Goal: Transaction & Acquisition: Purchase product/service

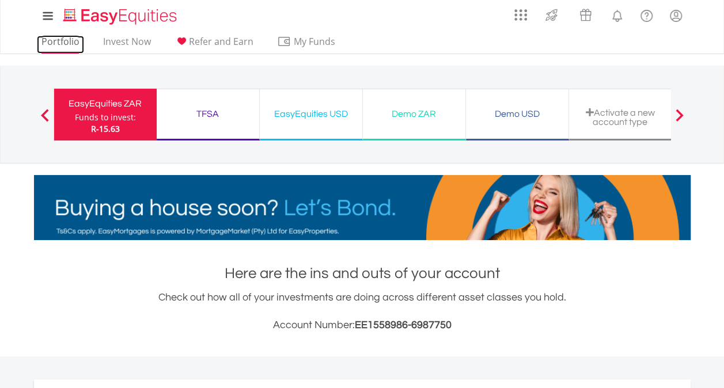
click at [64, 45] on link "Portfolio" at bounding box center [60, 45] width 47 height 18
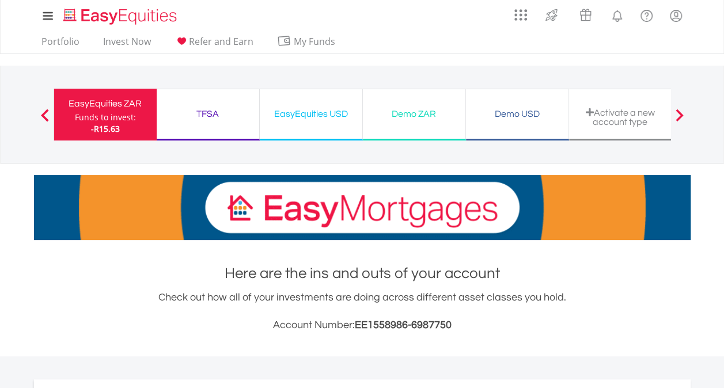
click at [209, 109] on div "TFSA" at bounding box center [208, 114] width 89 height 16
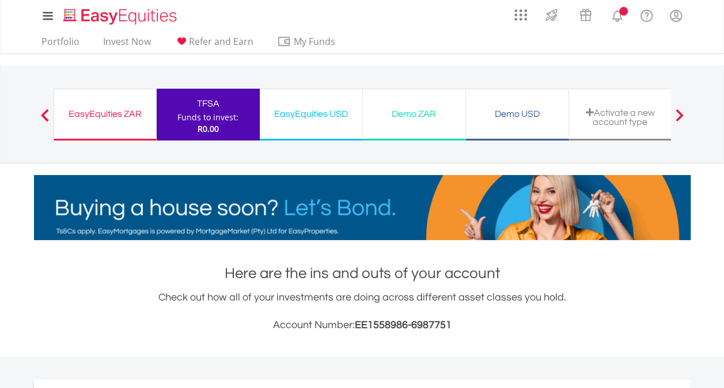
scroll to position [111, 219]
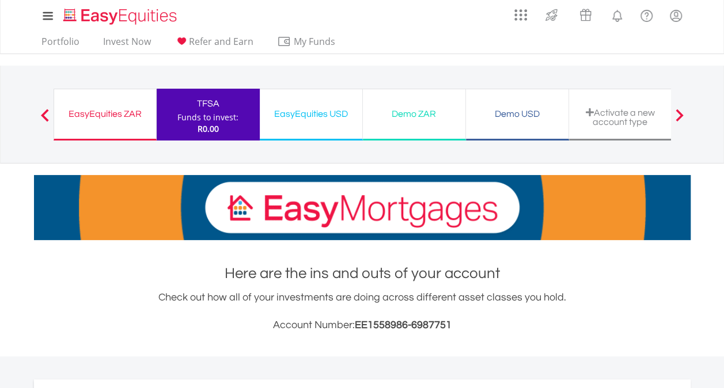
click at [306, 114] on div "EasyEquities USD" at bounding box center [311, 114] width 89 height 16
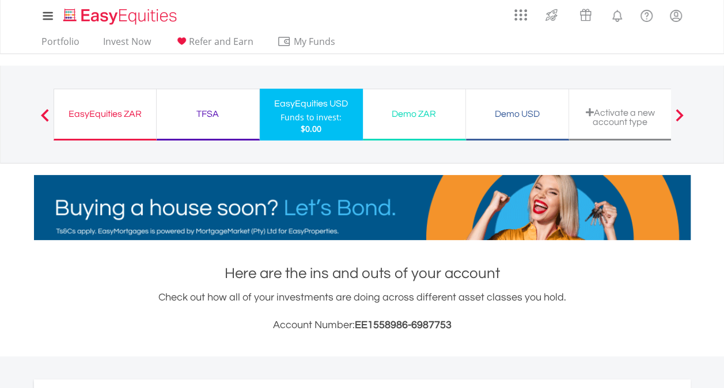
click at [90, 106] on div "EasyEquities ZAR" at bounding box center [105, 114] width 88 height 16
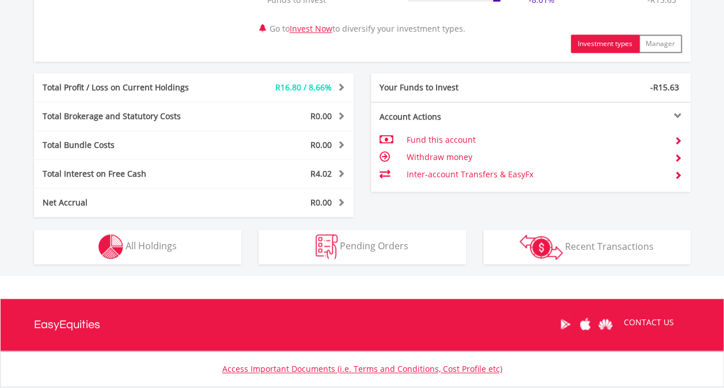
scroll to position [600, 0]
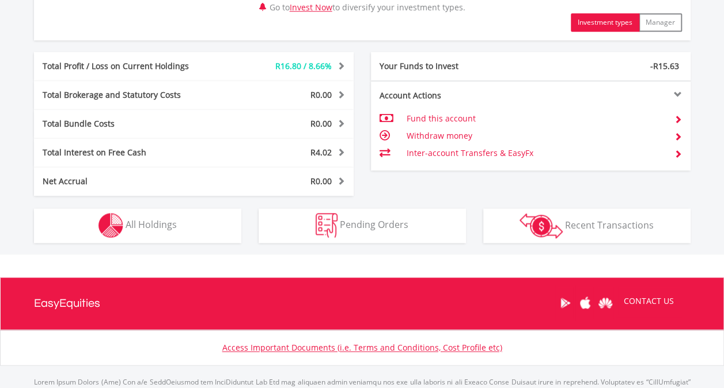
click at [462, 131] on td "Withdraw money" at bounding box center [535, 135] width 259 height 17
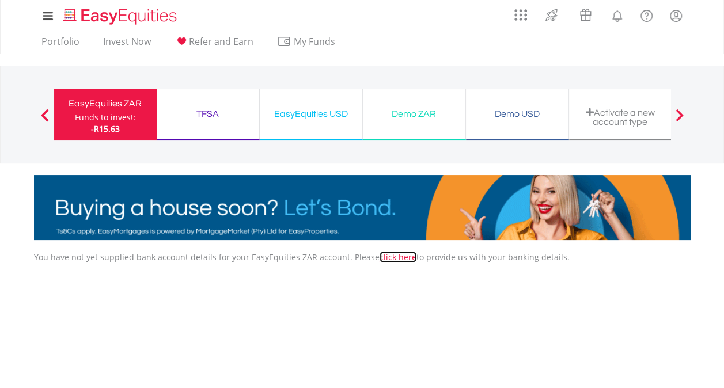
click at [386, 255] on link "click here" at bounding box center [398, 257] width 37 height 11
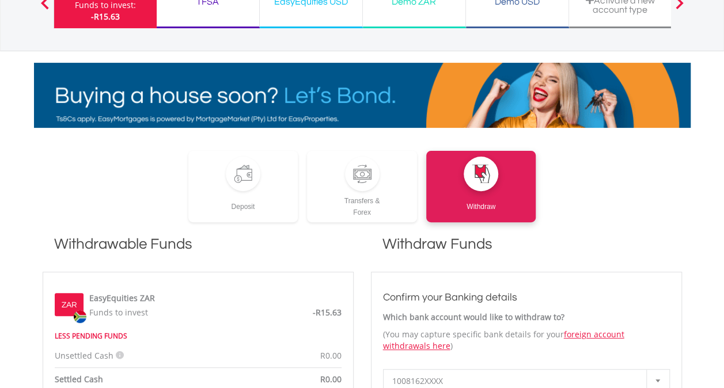
scroll to position [61, 0]
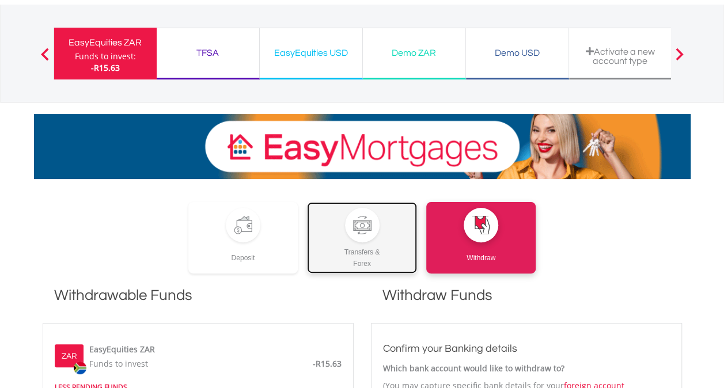
click at [365, 227] on div at bounding box center [362, 225] width 18 height 18
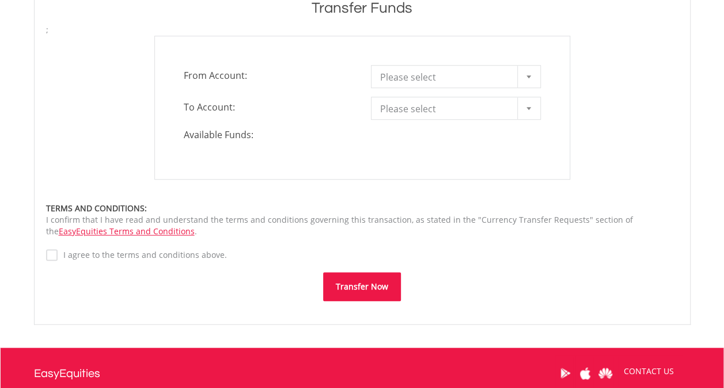
scroll to position [357, 0]
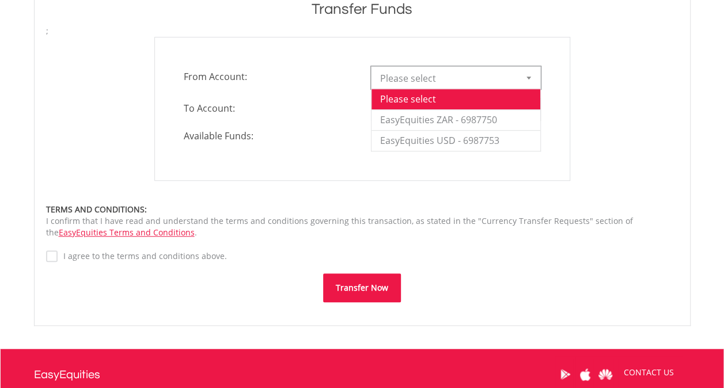
click at [525, 71] on div at bounding box center [528, 78] width 23 height 22
click at [479, 119] on li "EasyEquities ZAR - 6987750" at bounding box center [456, 119] width 169 height 21
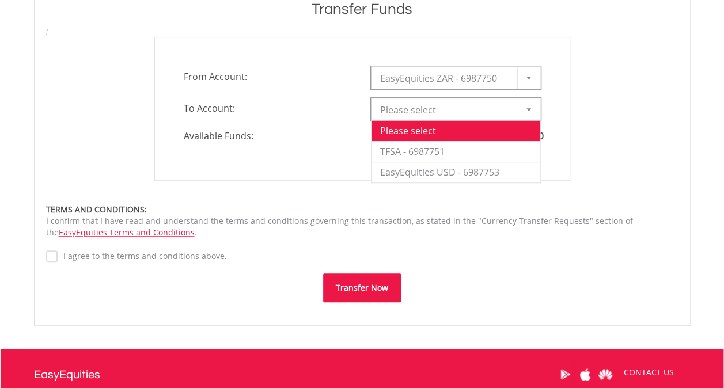
click at [457, 113] on span "Please select" at bounding box center [447, 109] width 134 height 23
click at [444, 148] on li "TFSA - 6987751" at bounding box center [456, 151] width 169 height 21
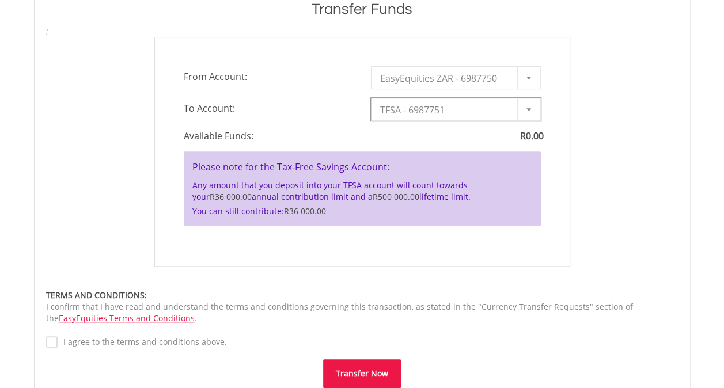
type input "*"
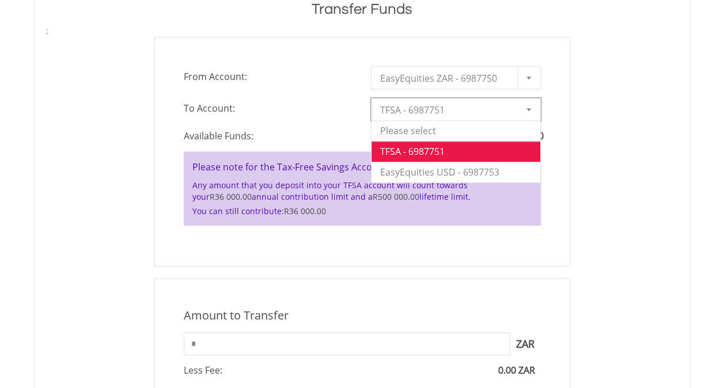
click at [473, 106] on span "TFSA - 6987751" at bounding box center [447, 109] width 134 height 23
click at [449, 173] on li "EasyEquities USD - 6987753" at bounding box center [456, 172] width 169 height 21
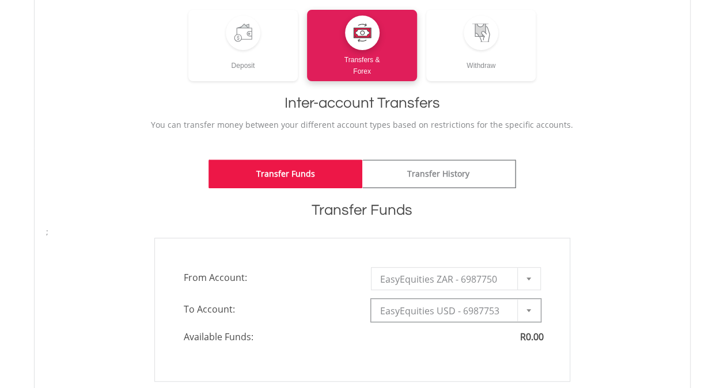
scroll to position [0, 0]
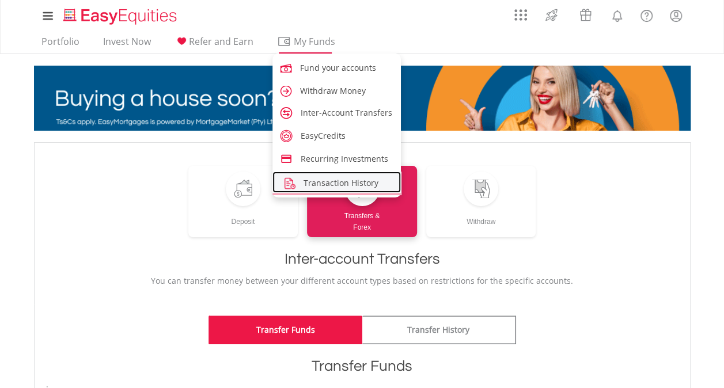
click at [333, 184] on span "Transaction History" at bounding box center [341, 182] width 75 height 11
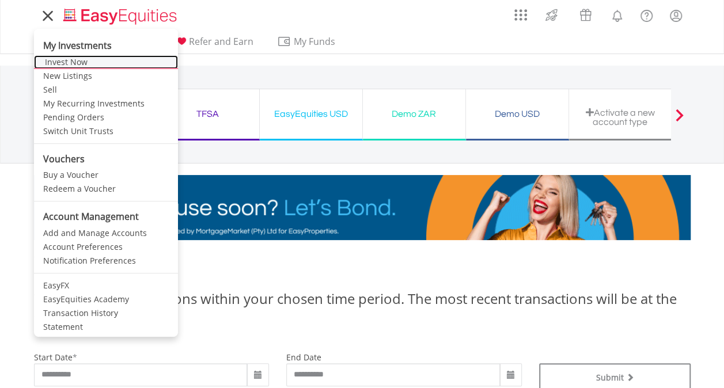
click at [70, 64] on link "Invest Now" at bounding box center [106, 62] width 144 height 14
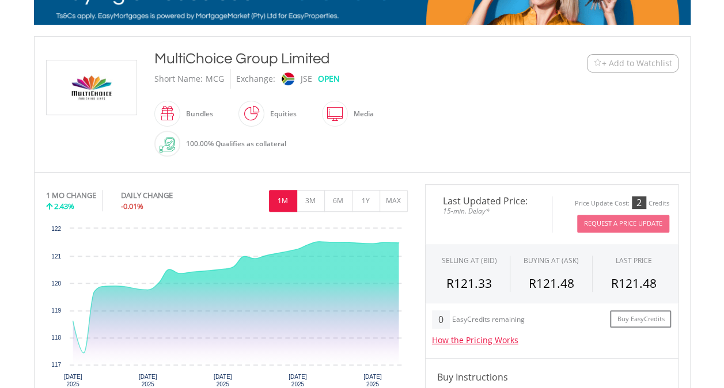
scroll to position [214, 0]
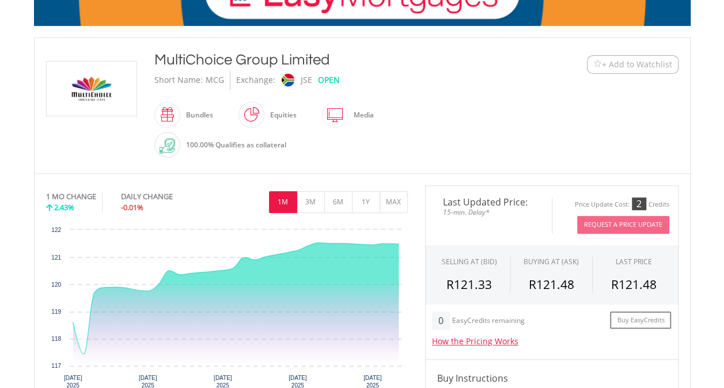
click at [643, 66] on span "+ Add to Watchlist" at bounding box center [637, 65] width 70 height 12
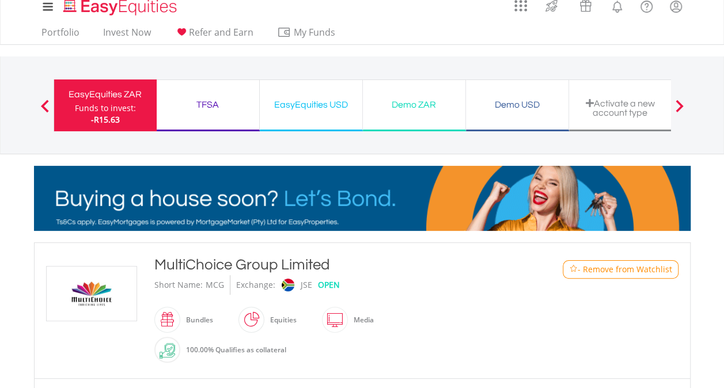
scroll to position [0, 0]
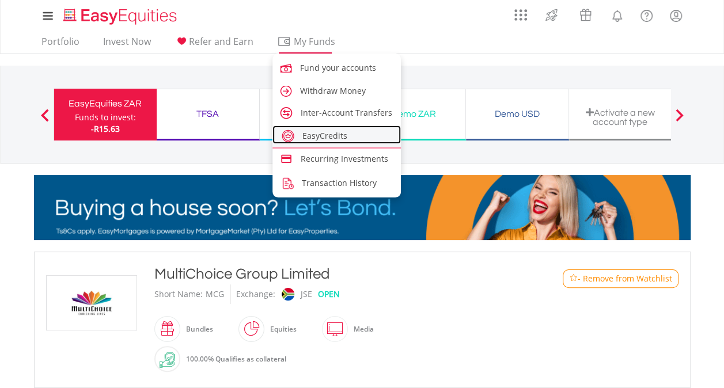
click at [316, 139] on span "EasyCredits" at bounding box center [324, 135] width 45 height 11
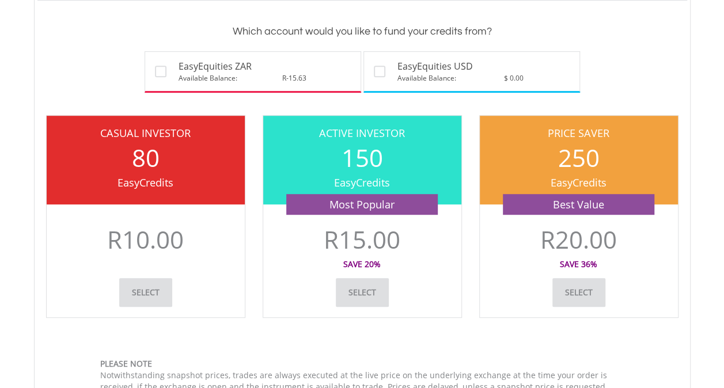
scroll to position [253, 0]
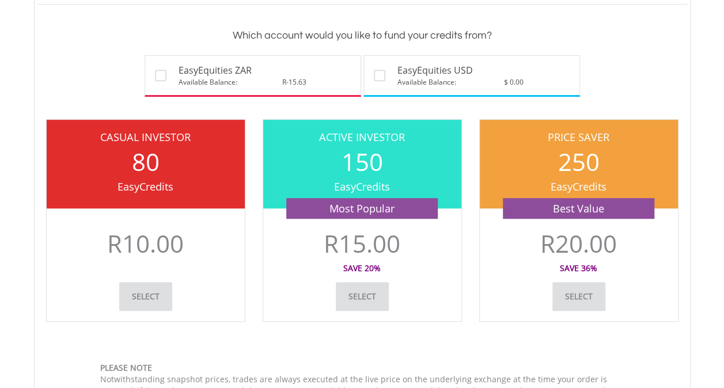
click at [149, 291] on link "Select" at bounding box center [145, 296] width 53 height 29
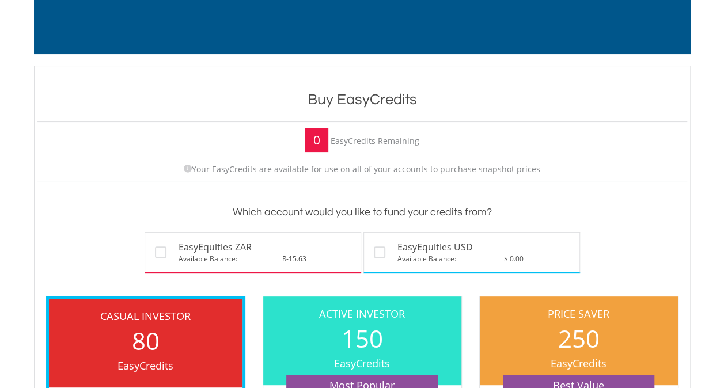
scroll to position [0, 0]
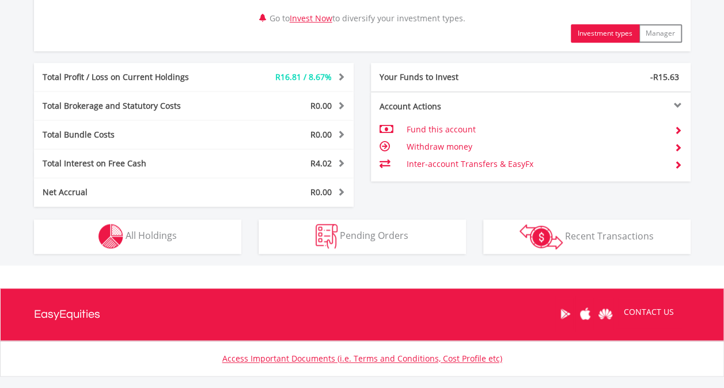
scroll to position [609, 0]
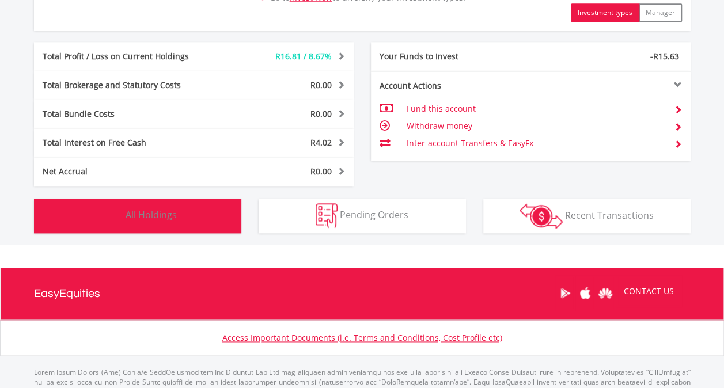
click at [170, 215] on span "All Holdings" at bounding box center [151, 215] width 51 height 13
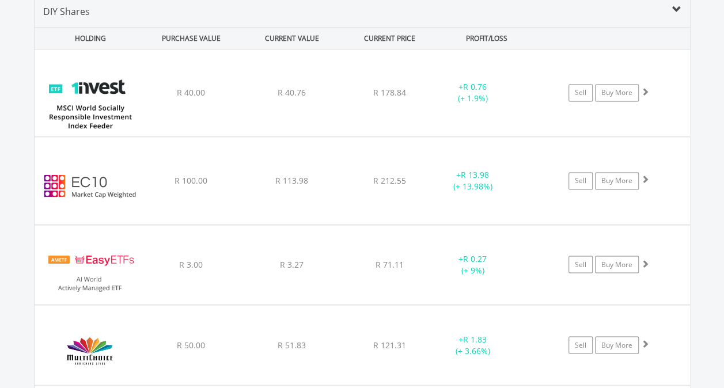
scroll to position [886, 0]
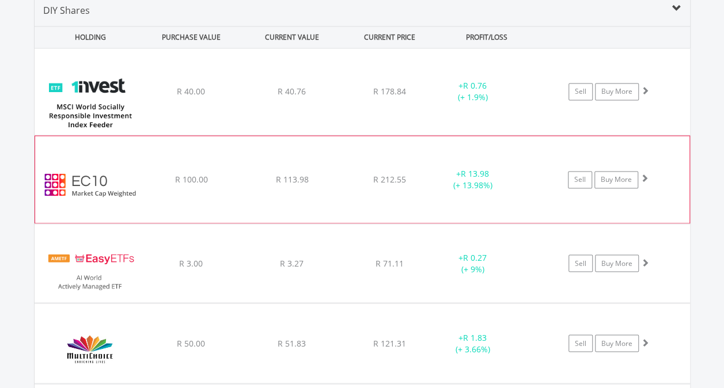
click at [646, 175] on span at bounding box center [644, 178] width 8 height 8
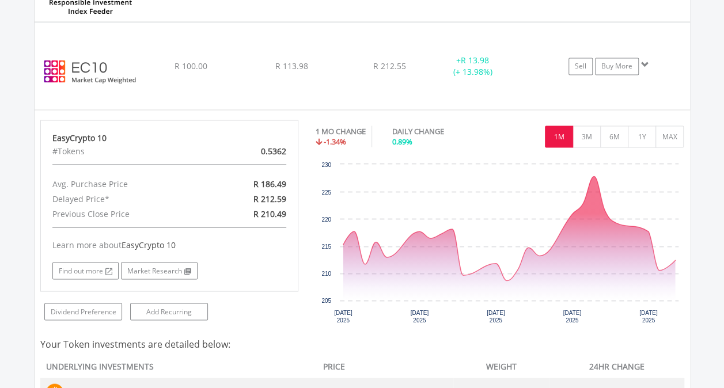
scroll to position [1001, 0]
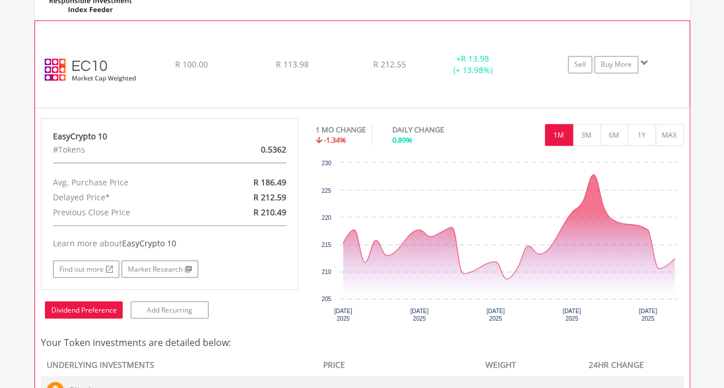
click at [93, 305] on link "Dividend Preference" at bounding box center [84, 309] width 78 height 17
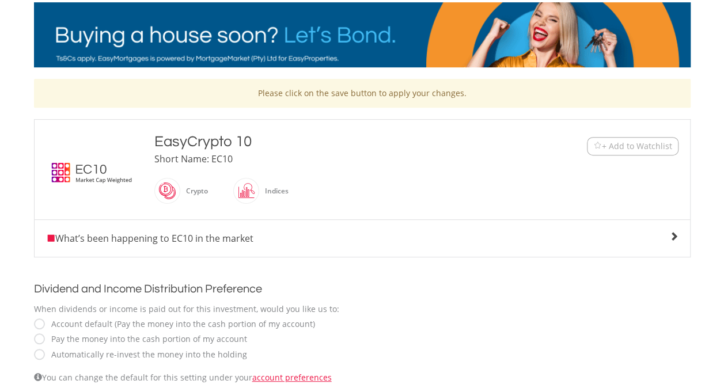
scroll to position [184, 0]
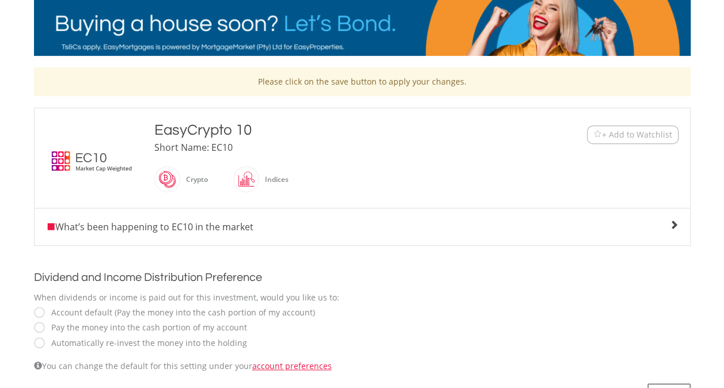
click at [617, 137] on span "+ Add to Watchlist" at bounding box center [637, 135] width 70 height 12
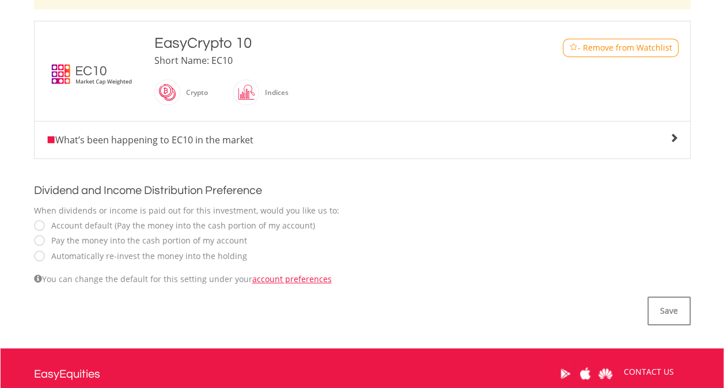
scroll to position [276, 0]
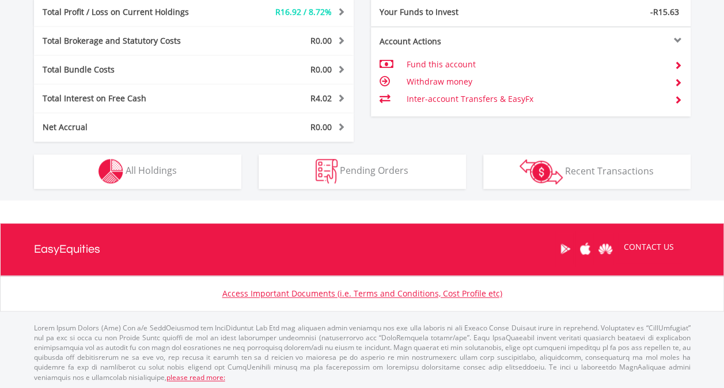
scroll to position [111, 219]
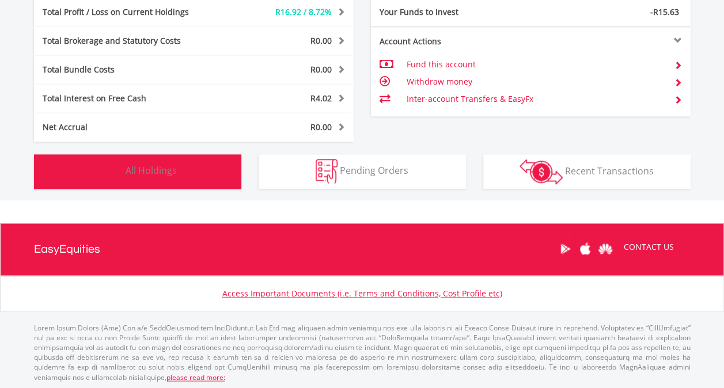
click at [180, 168] on button "Holdings All Holdings" at bounding box center [137, 171] width 207 height 35
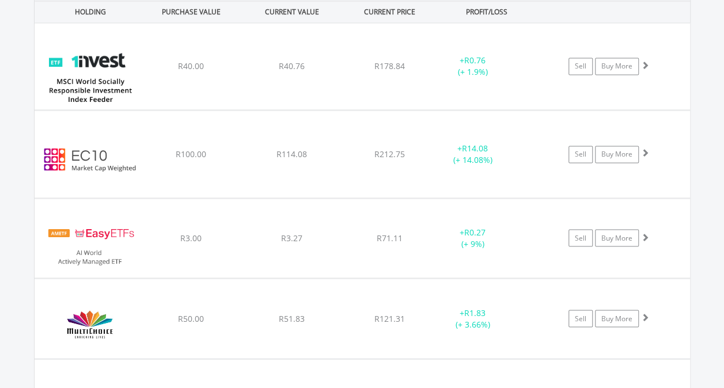
scroll to position [916, 0]
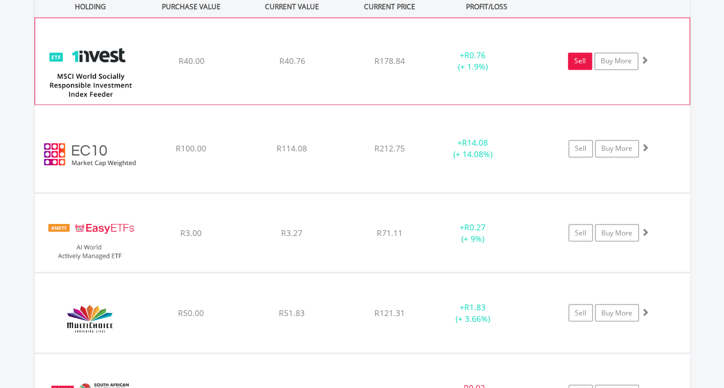
click at [583, 55] on link "Sell" at bounding box center [580, 60] width 24 height 17
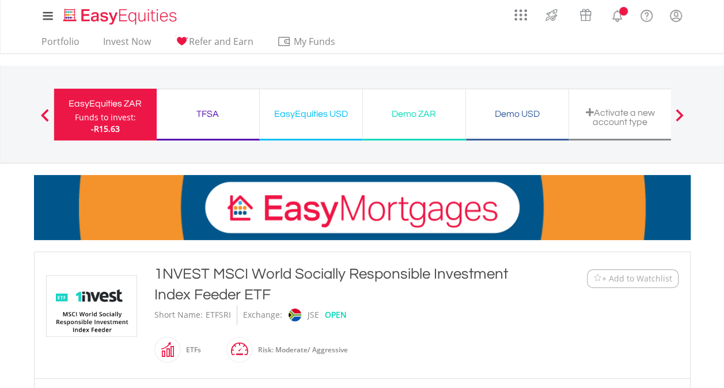
type input "*****"
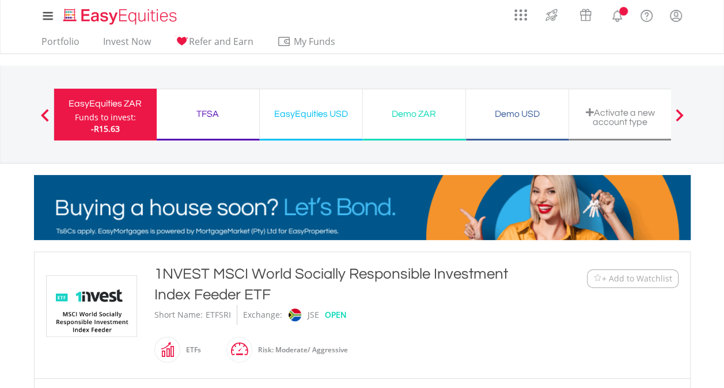
type input "******"
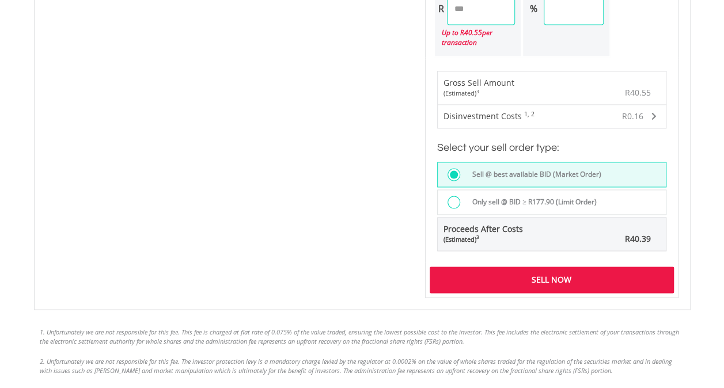
scroll to position [808, 0]
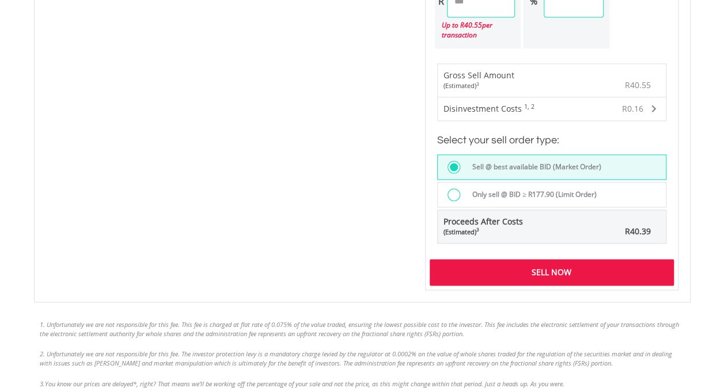
click at [560, 267] on div "Sell Now" at bounding box center [552, 272] width 244 height 26
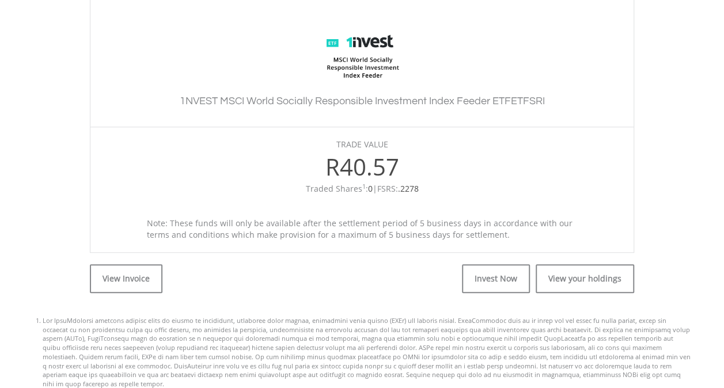
scroll to position [338, 0]
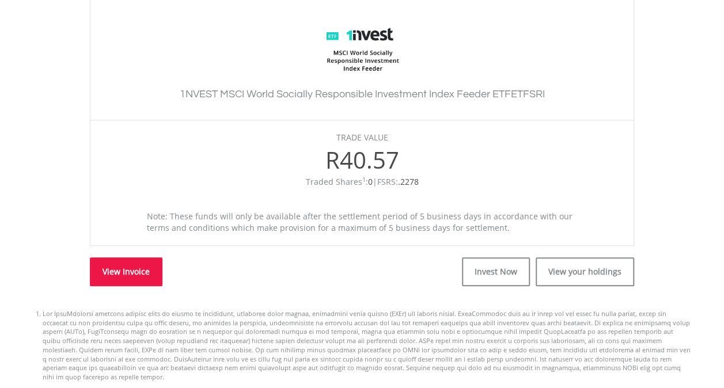
drag, startPoint x: 715, startPoint y: 252, endPoint x: 132, endPoint y: 271, distance: 583.2
click at [132, 271] on link "View Invoice" at bounding box center [126, 271] width 73 height 29
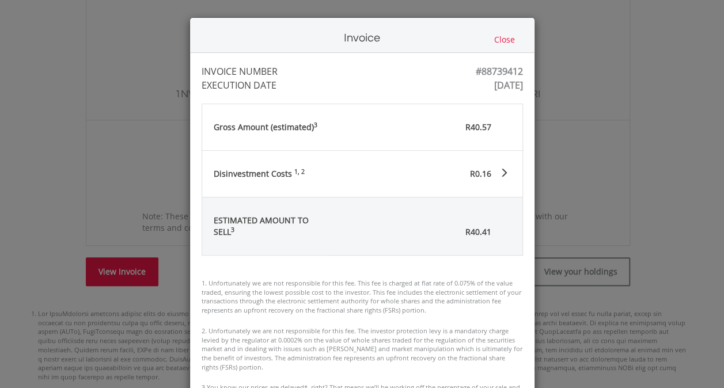
click at [132, 271] on body "My Investments Invest Now New Listings Sell My Recurring Investments Pending Or…" at bounding box center [362, 127] width 724 height 931
click at [500, 33] on button "Close" at bounding box center [505, 39] width 28 height 13
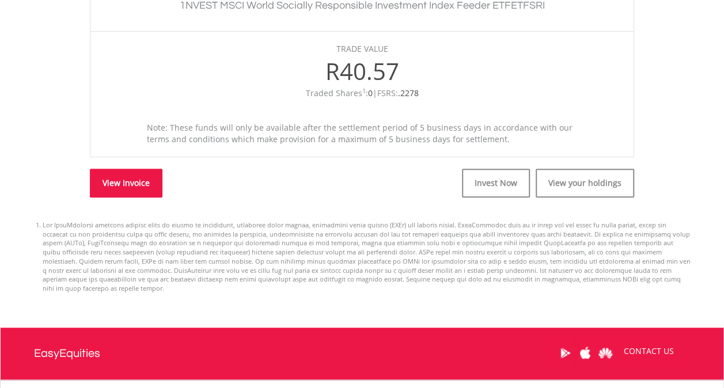
scroll to position [438, 0]
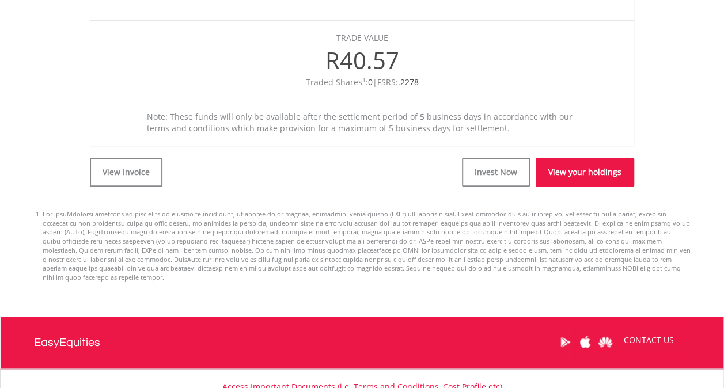
click at [567, 162] on link "View your holdings" at bounding box center [585, 172] width 98 height 29
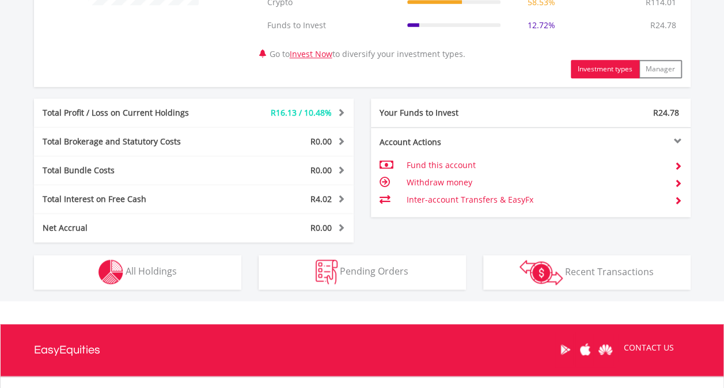
scroll to position [568, 0]
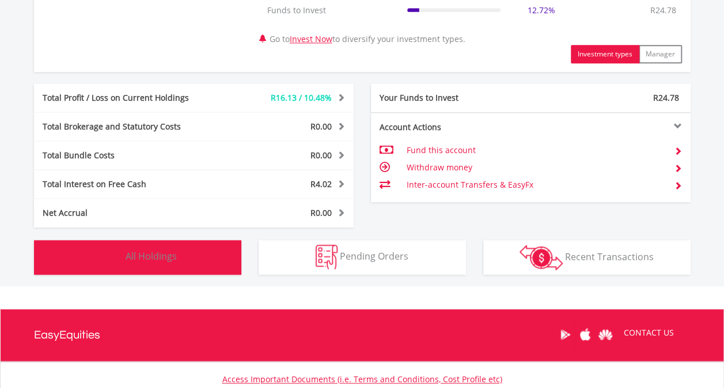
click at [170, 248] on button "Holdings All Holdings" at bounding box center [137, 257] width 207 height 35
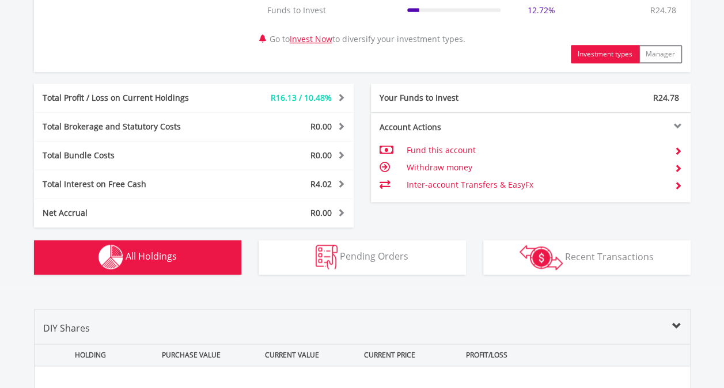
scroll to position [877, 0]
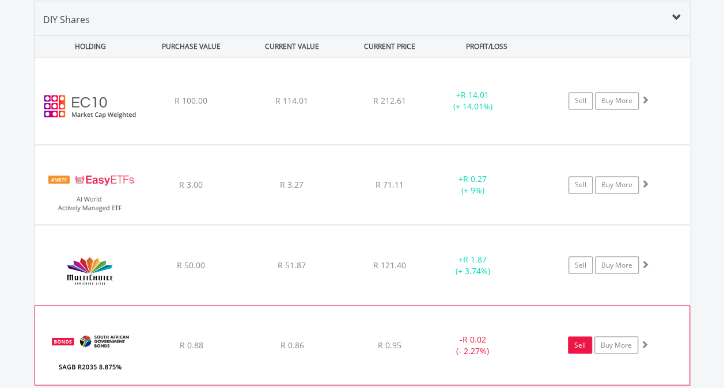
click at [579, 345] on link "Sell" at bounding box center [580, 344] width 24 height 17
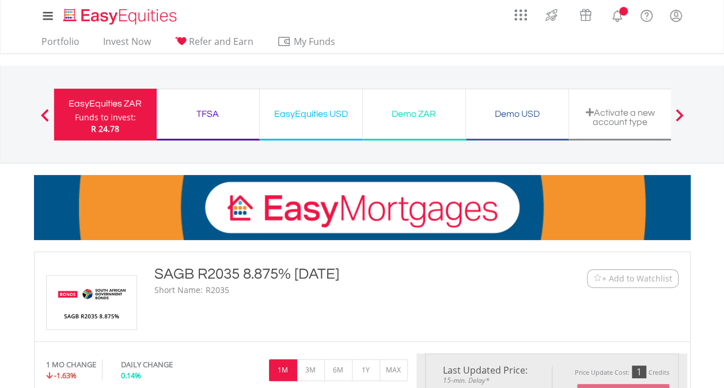
type input "****"
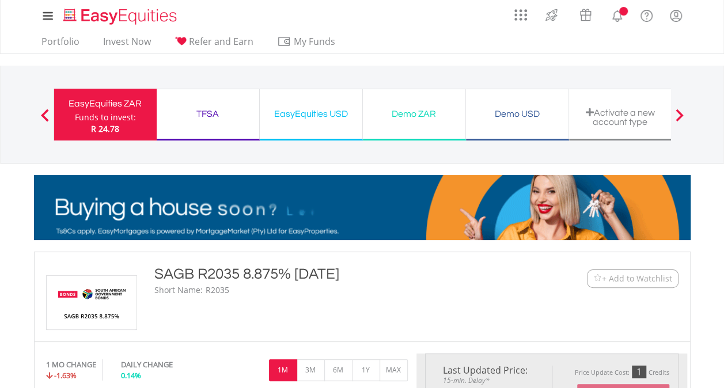
type input "******"
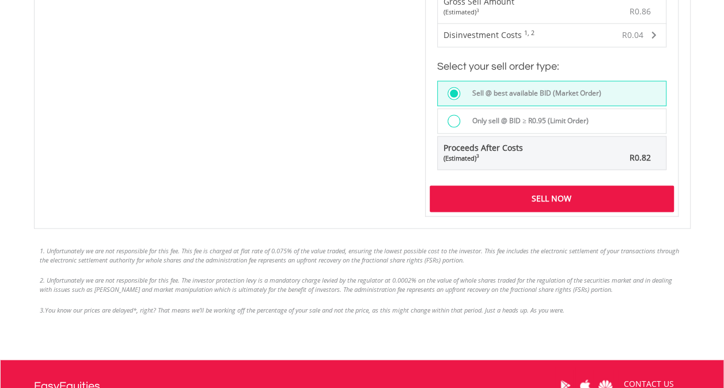
scroll to position [843, 0]
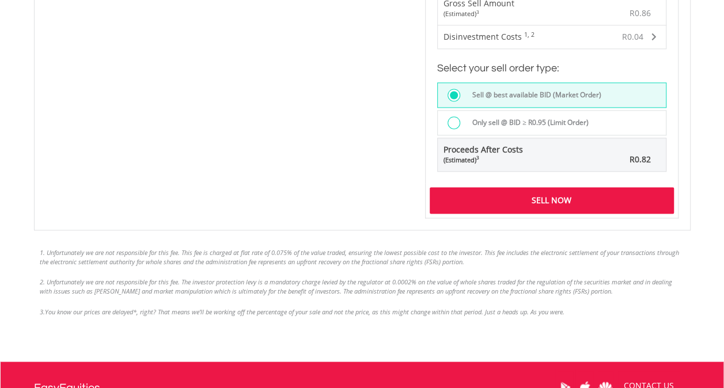
click at [552, 187] on div "Sell Now" at bounding box center [552, 200] width 244 height 26
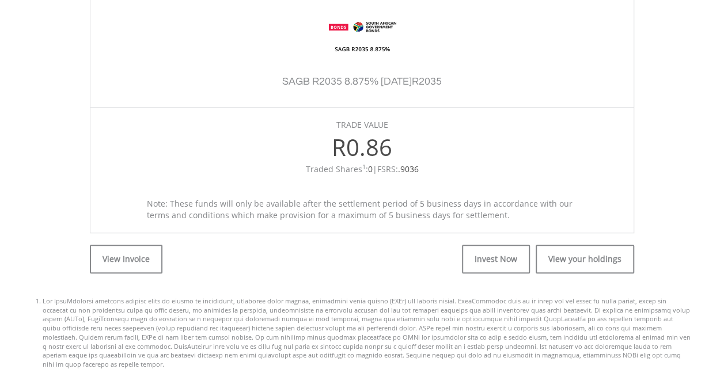
scroll to position [347, 0]
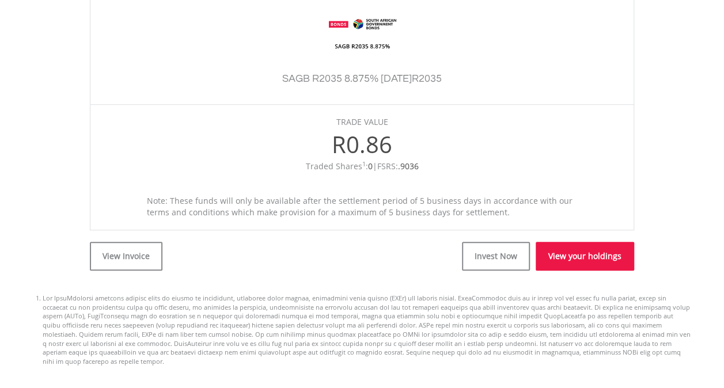
click at [576, 251] on link "View your holdings" at bounding box center [585, 256] width 98 height 29
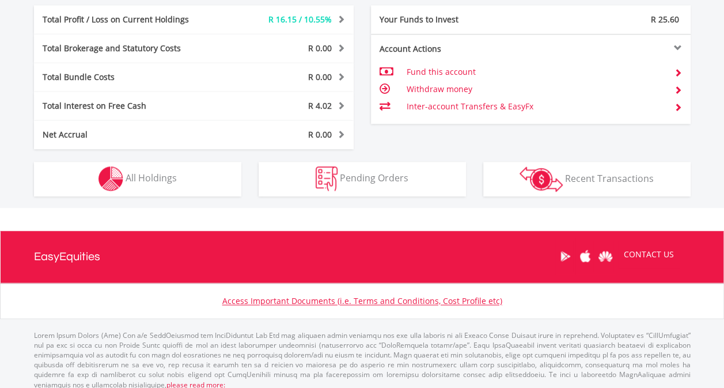
scroll to position [621, 0]
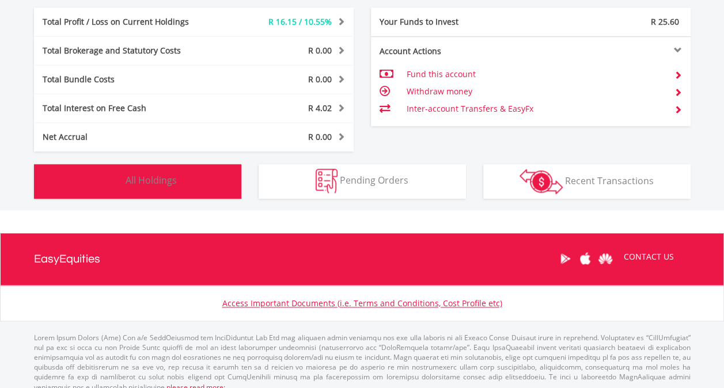
click at [158, 175] on span "All Holdings" at bounding box center [151, 180] width 51 height 13
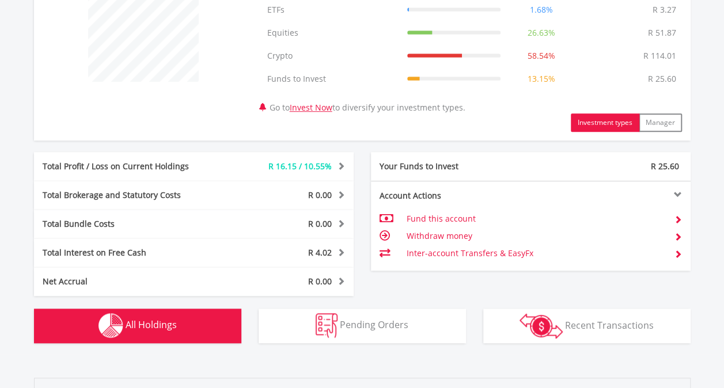
scroll to position [480, 0]
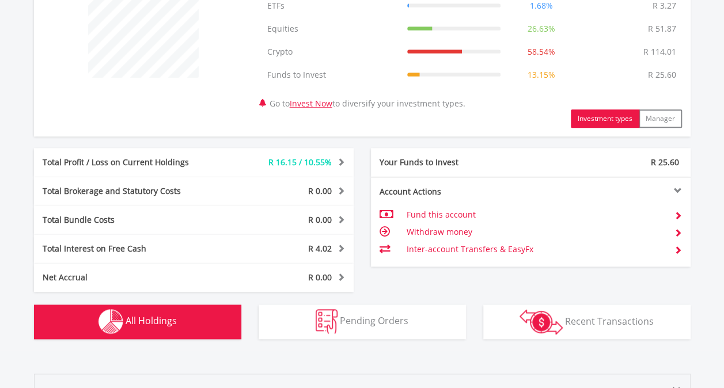
click at [450, 230] on td "Withdraw money" at bounding box center [535, 231] width 259 height 17
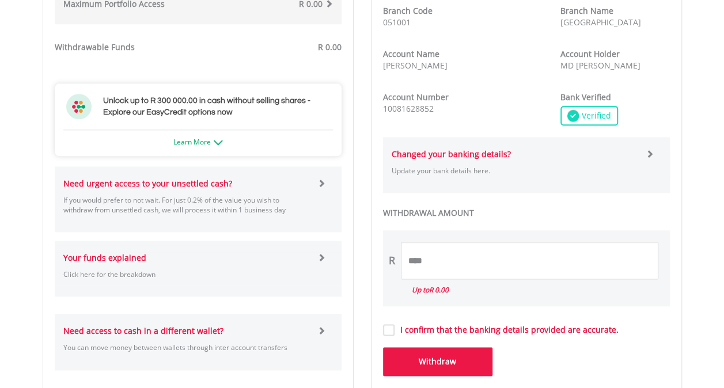
scroll to position [551, 0]
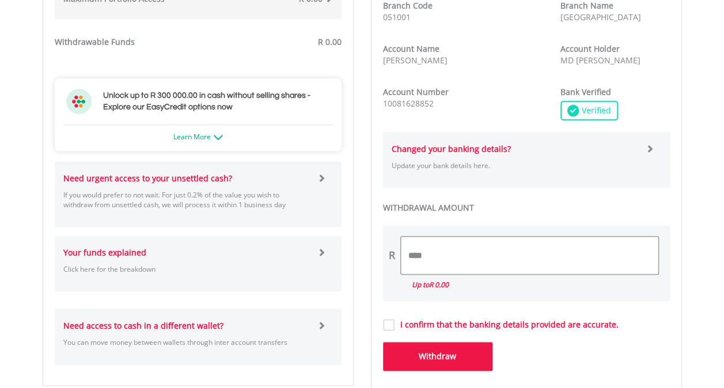
click at [433, 267] on input "****" at bounding box center [529, 255] width 257 height 37
type input "**"
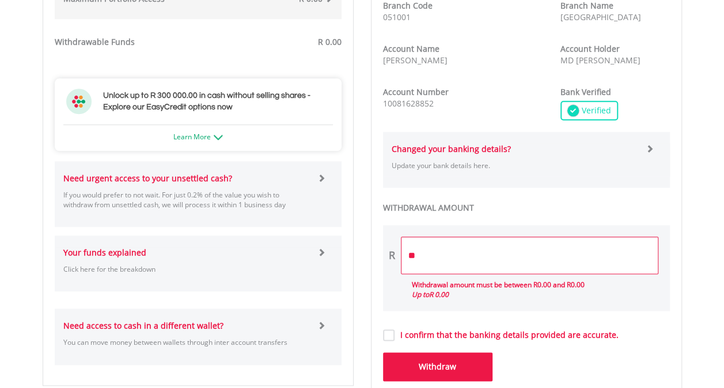
click at [389, 325] on form "**********" at bounding box center [526, 116] width 287 height 530
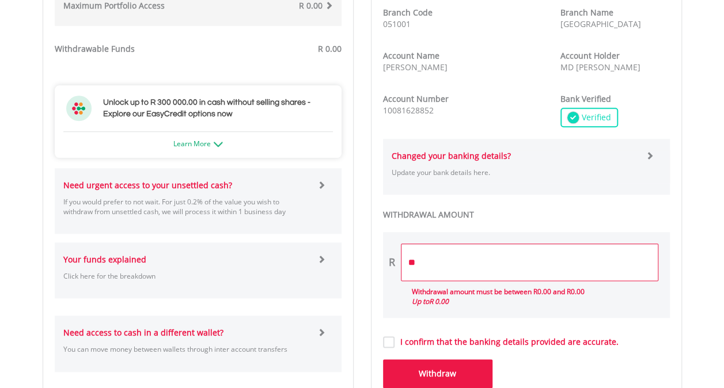
scroll to position [541, 0]
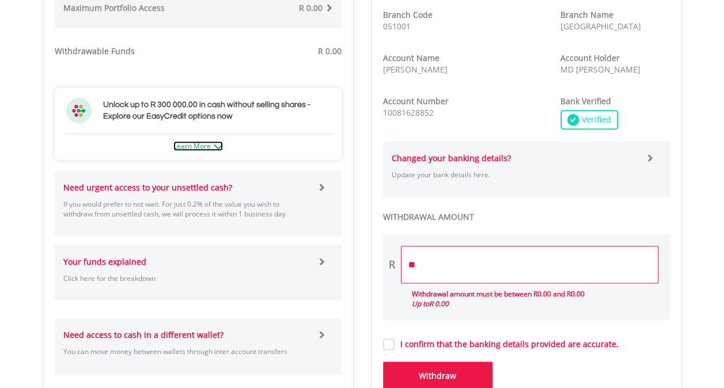
click at [219, 141] on link "Learn More" at bounding box center [198, 146] width 50 height 10
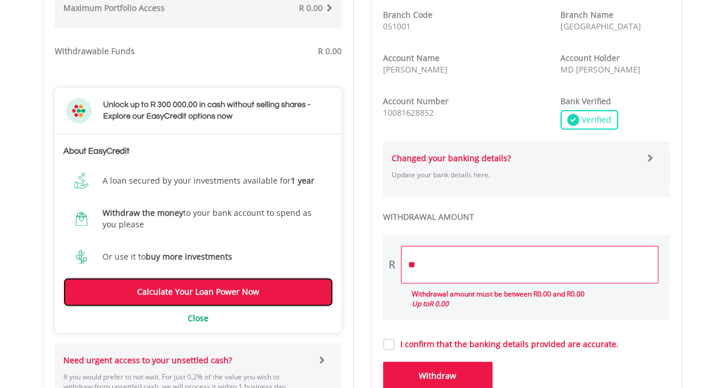
click at [169, 286] on link "Calculate Your Loan Power Now" at bounding box center [198, 292] width 270 height 29
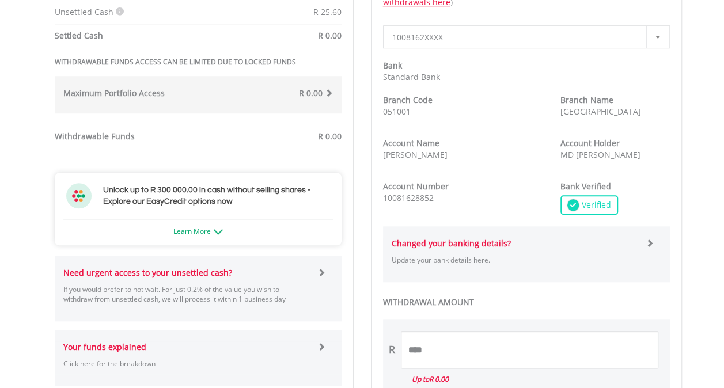
scroll to position [461, 0]
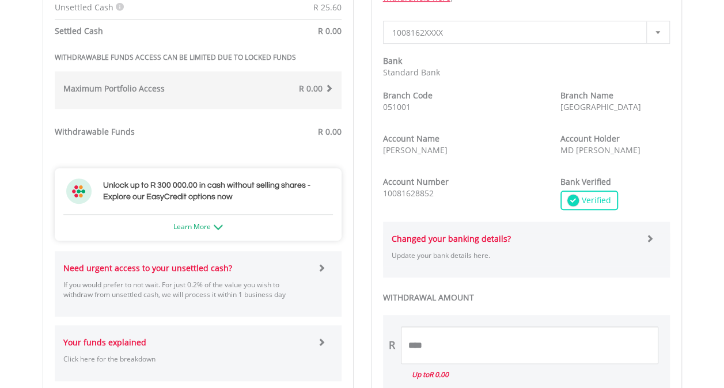
click at [649, 240] on span at bounding box center [650, 238] width 8 height 8
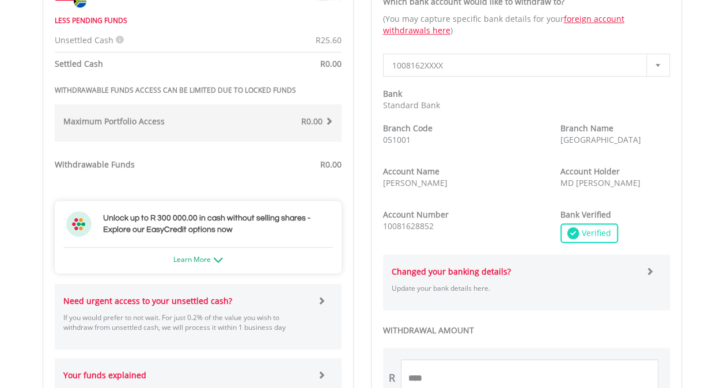
scroll to position [414, 0]
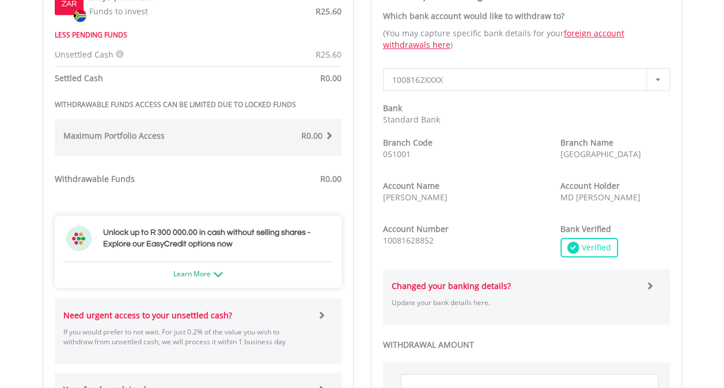
click at [647, 282] on span at bounding box center [650, 286] width 8 height 8
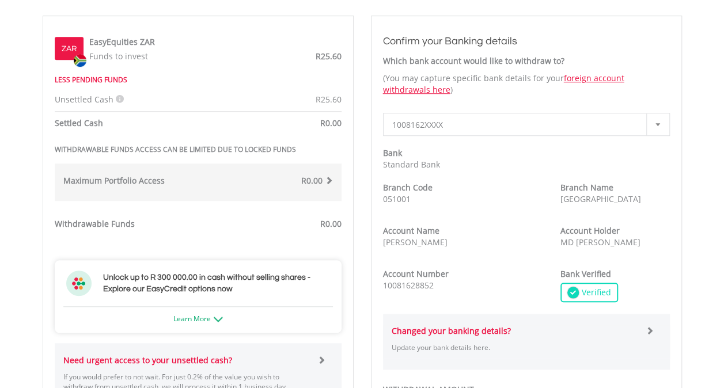
scroll to position [372, 0]
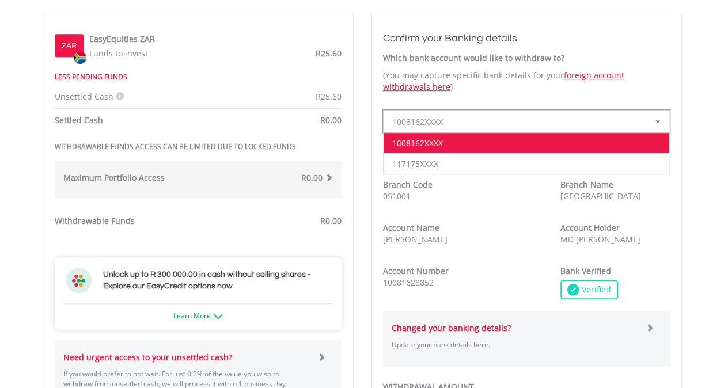
click at [659, 118] on div at bounding box center [657, 122] width 23 height 22
click at [473, 168] on li "117175XXXX" at bounding box center [527, 163] width 286 height 21
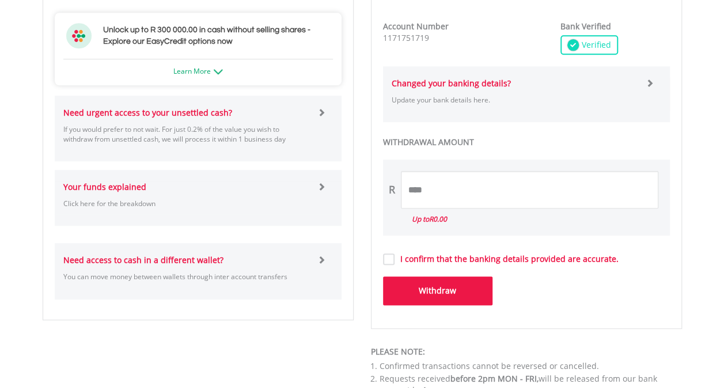
scroll to position [615, 0]
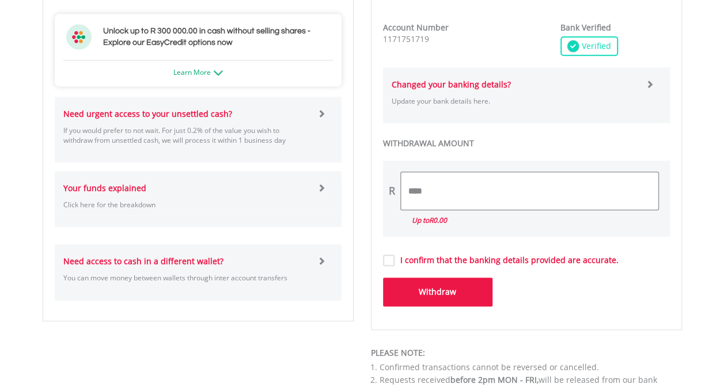
click at [431, 198] on input "****" at bounding box center [529, 190] width 257 height 37
type input "*"
type input "**"
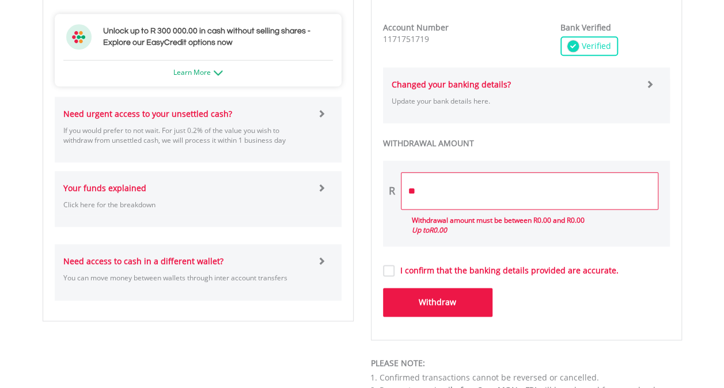
click at [388, 257] on form "**********" at bounding box center [526, 52] width 287 height 530
click at [438, 308] on button "Withdraw" at bounding box center [437, 302] width 109 height 29
click at [434, 190] on input "**" at bounding box center [529, 190] width 257 height 37
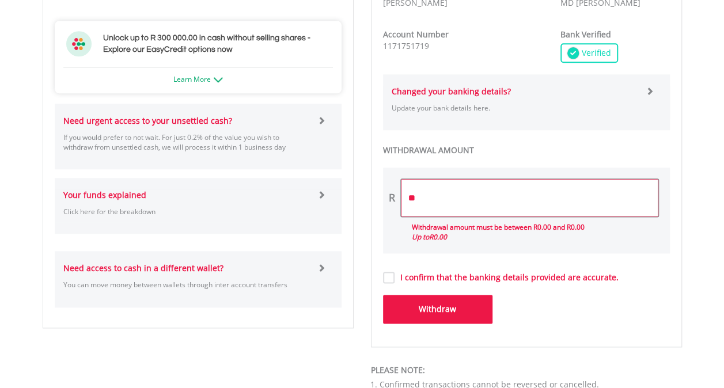
scroll to position [604, 0]
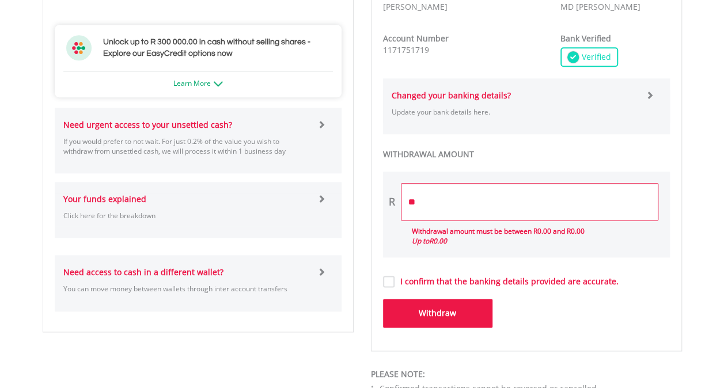
click at [322, 123] on span at bounding box center [321, 124] width 8 height 8
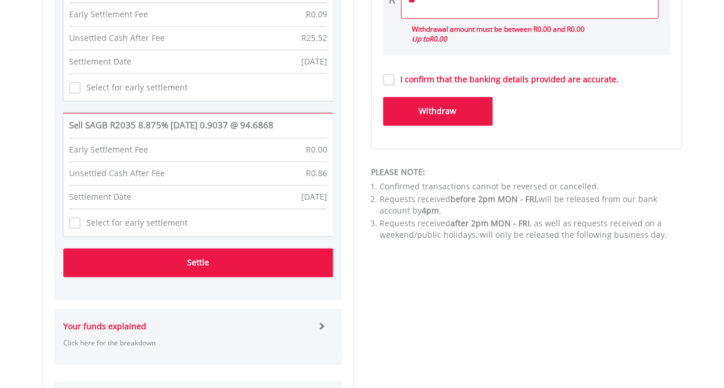
scroll to position [793, 0]
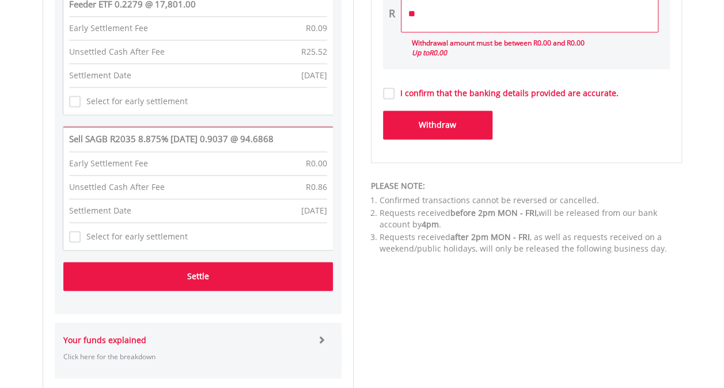
click at [202, 274] on button "Settle" at bounding box center [198, 276] width 270 height 29
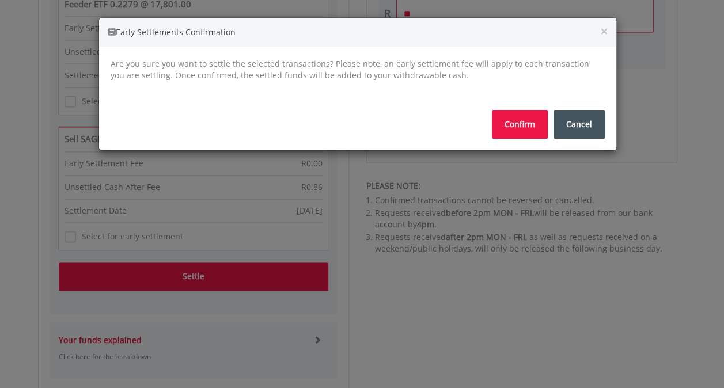
click at [514, 129] on button "Confirm" at bounding box center [520, 124] width 56 height 29
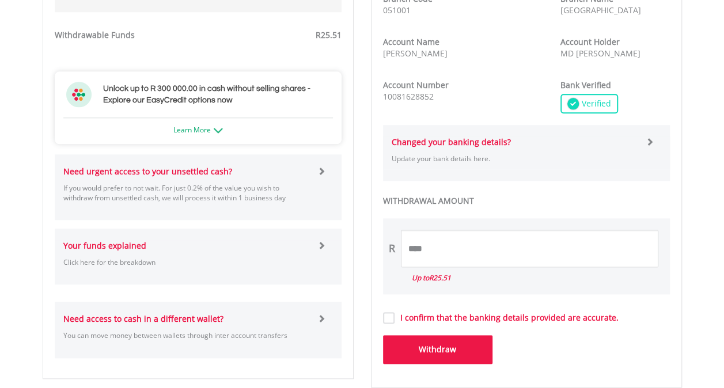
scroll to position [643, 0]
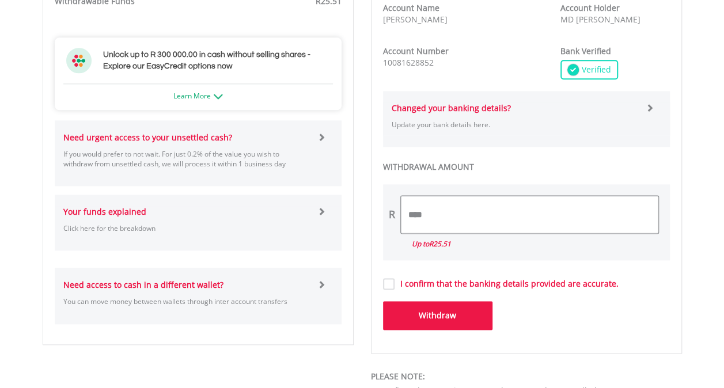
click at [422, 215] on input "****" at bounding box center [529, 214] width 257 height 37
click at [452, 214] on input "******" at bounding box center [529, 214] width 257 height 37
type input "*"
type input "**"
click at [396, 285] on label "I confirm that the banking details provided are accurate." at bounding box center [507, 284] width 224 height 12
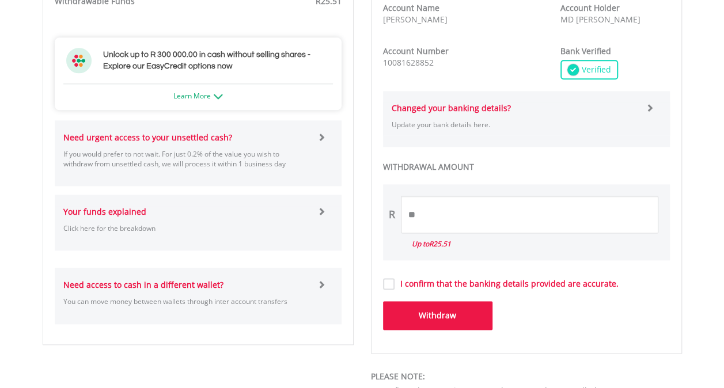
click at [452, 313] on button "Withdraw" at bounding box center [437, 315] width 109 height 29
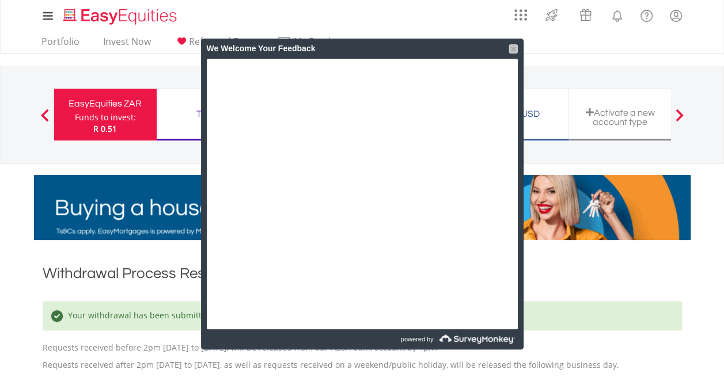
click at [511, 47] on div at bounding box center [513, 48] width 9 height 9
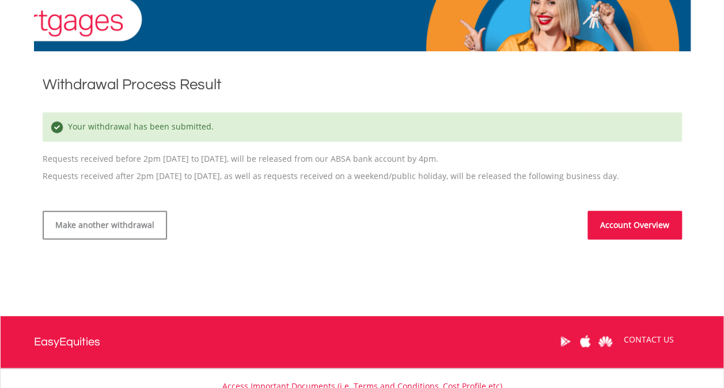
scroll to position [184, 0]
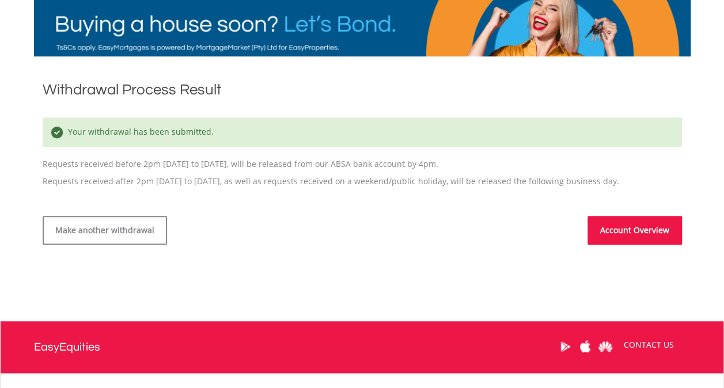
click at [638, 230] on link "Account Overview" at bounding box center [635, 230] width 94 height 29
